Goal: Transaction & Acquisition: Purchase product/service

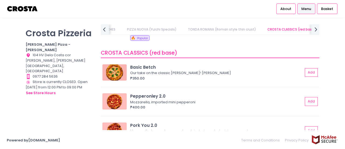
scroll to position [189, 0]
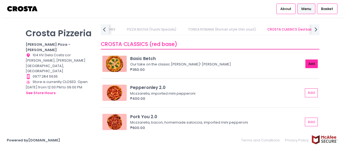
click at [309, 64] on button "Add" at bounding box center [311, 63] width 12 height 9
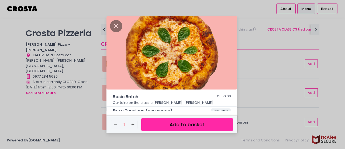
click at [167, 123] on button "Add to basket" at bounding box center [187, 124] width 92 height 13
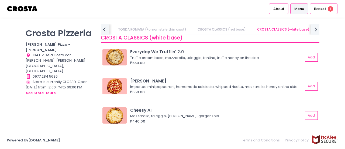
scroll to position [351, 0]
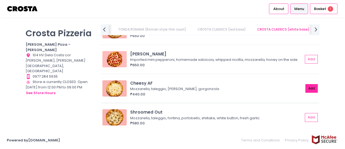
click at [307, 89] on button "Add" at bounding box center [311, 88] width 12 height 9
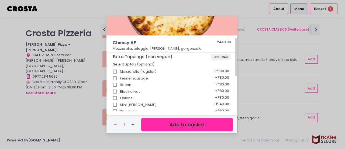
scroll to position [81, 0]
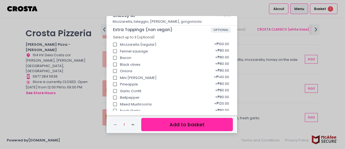
click at [177, 124] on button "Add to basket" at bounding box center [187, 124] width 92 height 13
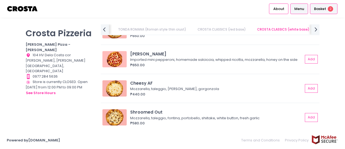
click at [317, 10] on span "Basket" at bounding box center [320, 8] width 12 height 5
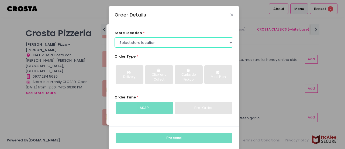
click at [230, 42] on select "Select store location [PERSON_NAME] Pizza - [PERSON_NAME] Pizza - [GEOGRAPHIC_D…" at bounding box center [174, 42] width 119 height 10
select select "5fabb2e53664a8677beaeb89"
click at [115, 37] on select "Select store location [PERSON_NAME] Pizza - [PERSON_NAME] Pizza - [GEOGRAPHIC_D…" at bounding box center [174, 42] width 119 height 10
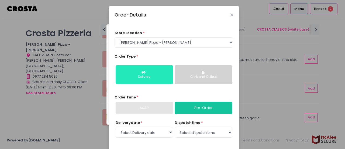
click at [147, 77] on div "Delivery" at bounding box center [144, 76] width 50 height 5
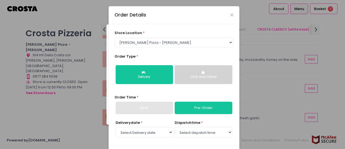
click at [141, 107] on div "ASAP" at bounding box center [144, 107] width 57 height 12
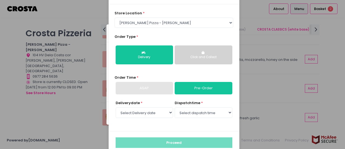
scroll to position [30, 0]
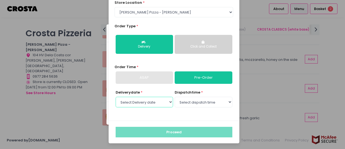
click at [169, 101] on select "Select Delivery date [DATE] [DATE] [DATE] [DATE] [DATE] [DATE]" at bounding box center [144, 102] width 57 height 10
select select "[DATE]"
click at [116, 97] on select "Select Delivery date [DATE] [DATE] [DATE] [DATE] [DATE] [DATE]" at bounding box center [144, 102] width 57 height 10
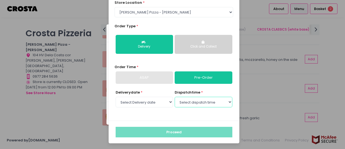
click at [226, 102] on select "Select dispatch time 01:00 PM - 01:30 PM 01:30 PM - 02:00 PM 02:00 PM - 02:30 P…" at bounding box center [203, 102] width 57 height 10
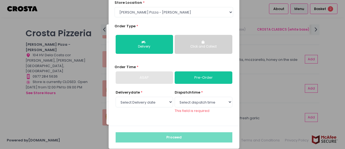
click at [271, 48] on div "Order Details store location * Select store location [PERSON_NAME] Pizza - [PER…" at bounding box center [172, 74] width 345 height 149
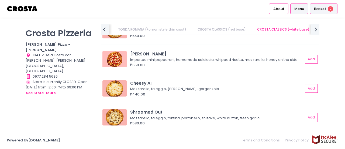
click at [318, 8] on span "Basket" at bounding box center [320, 8] width 12 height 5
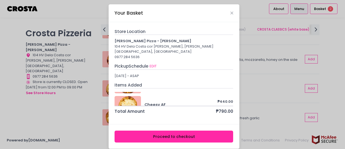
scroll to position [29, 0]
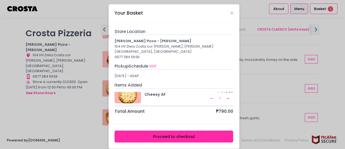
click at [210, 98] on rect at bounding box center [211, 98] width 3 height 0
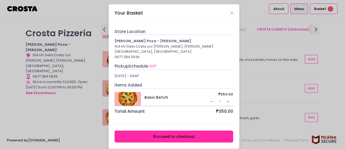
scroll to position [9, 0]
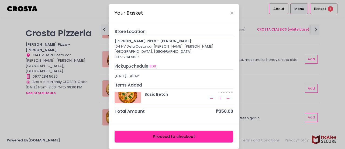
click at [209, 96] on icon "Remove Created with Sketch." at bounding box center [211, 98] width 4 height 4
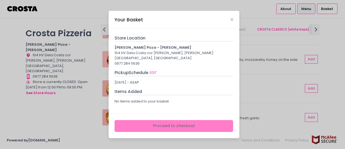
click at [231, 25] on div "Your Basket" at bounding box center [174, 20] width 131 height 18
